Goal: Task Accomplishment & Management: Manage account settings

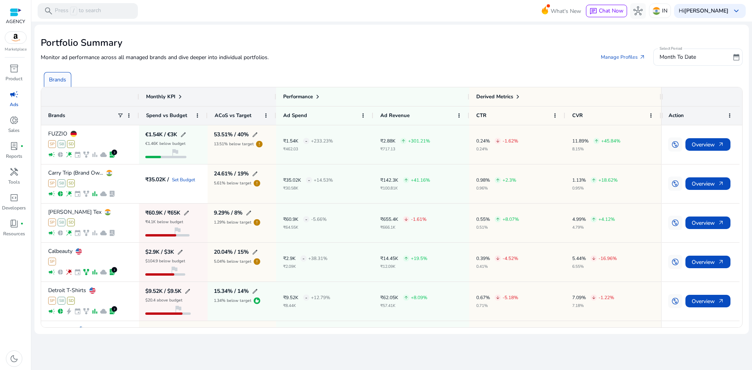
click at [11, 98] on span "campaign" at bounding box center [13, 94] width 9 height 9
click at [519, 95] on span at bounding box center [517, 97] width 6 height 6
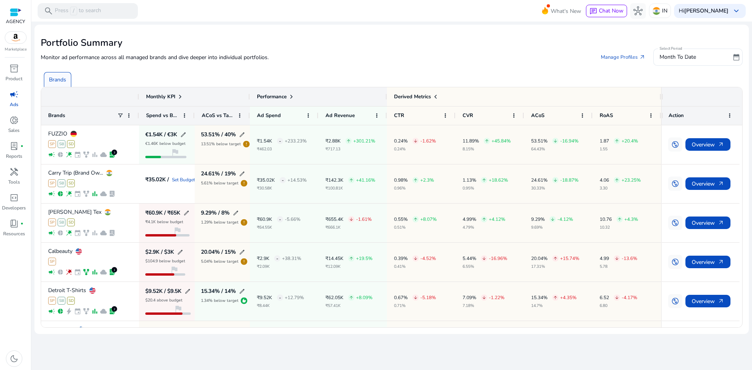
click at [292, 97] on span at bounding box center [291, 97] width 6 height 6
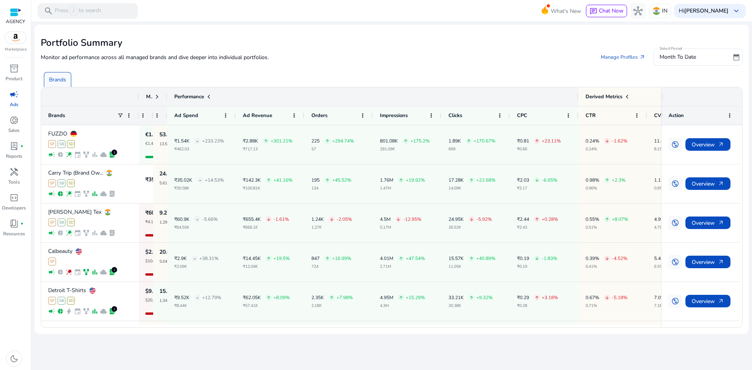
click at [209, 94] on span at bounding box center [209, 97] width 6 height 6
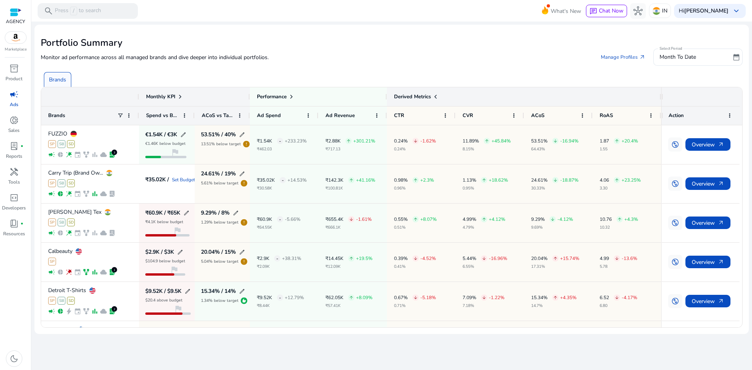
click at [436, 96] on span at bounding box center [435, 97] width 6 height 6
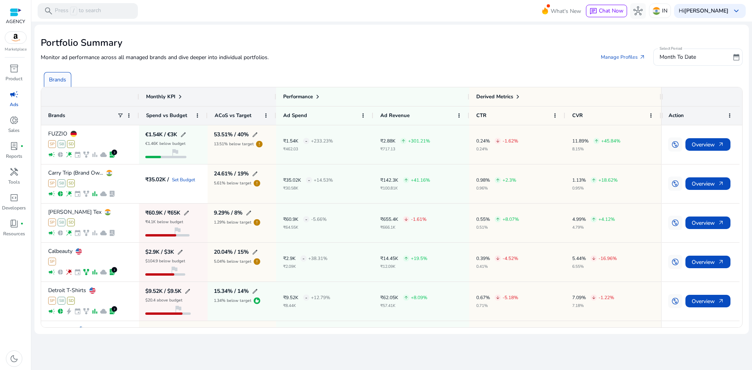
click at [178, 96] on span at bounding box center [180, 97] width 6 height 6
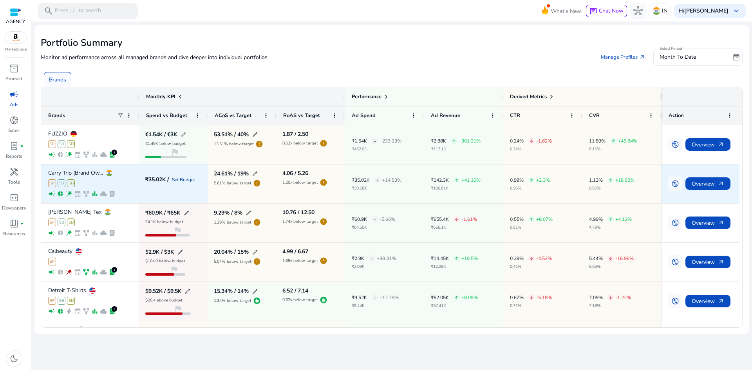
click at [181, 179] on link "Set Budget" at bounding box center [183, 179] width 23 height 5
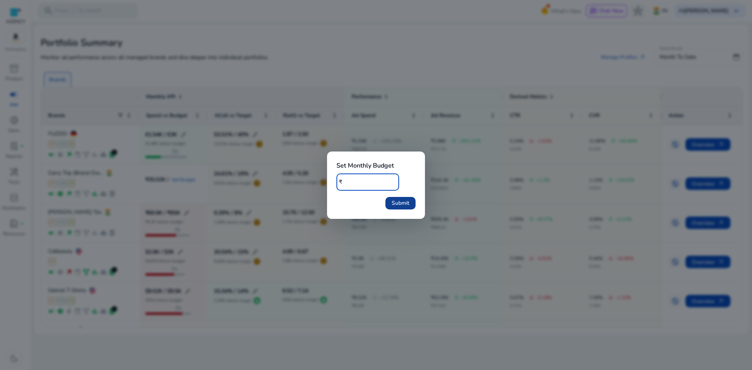
type input "******"
click at [403, 197] on span "submit" at bounding box center [400, 203] width 30 height 19
click at [444, 126] on div at bounding box center [376, 185] width 752 height 370
